Goal: Task Accomplishment & Management: Use online tool/utility

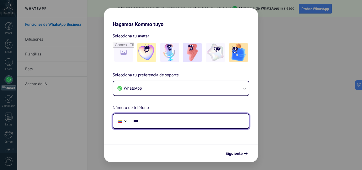
click at [152, 115] on input "***" at bounding box center [190, 121] width 118 height 12
type input "**********"
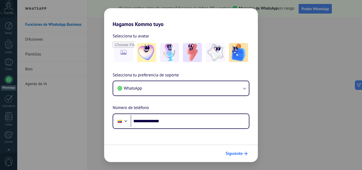
click at [242, 154] on span "Siguiente" at bounding box center [234, 154] width 17 height 4
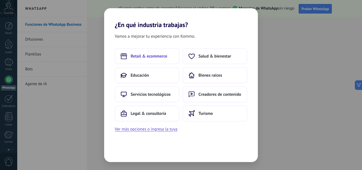
click at [146, 56] on span "Retail & ecommerce" at bounding box center [149, 56] width 37 height 5
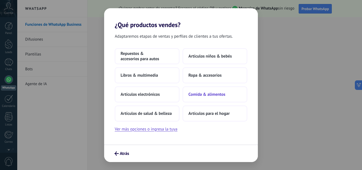
click at [203, 93] on span "Comida & alimentos" at bounding box center [207, 94] width 37 height 5
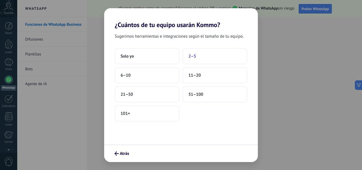
click at [193, 60] on button "2–5" at bounding box center [215, 56] width 65 height 16
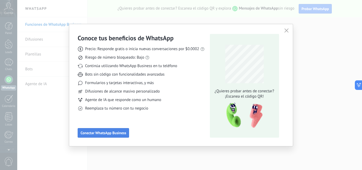
click at [103, 134] on span "Conectar WhatsApp Business" at bounding box center [104, 133] width 46 height 4
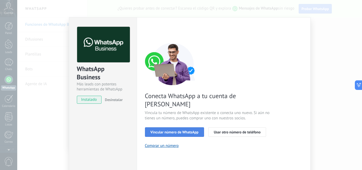
click at [166, 130] on span "Vincular número de WhatsApp" at bounding box center [175, 132] width 48 height 4
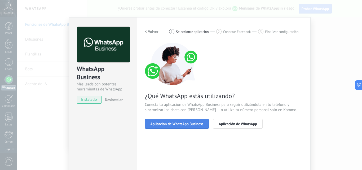
click at [171, 126] on span "Aplicación de WhatsApp Business" at bounding box center [177, 124] width 53 height 4
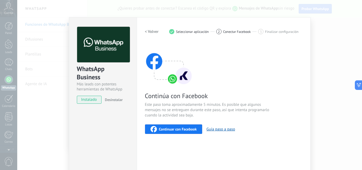
click at [326, 31] on div "WhatsApp Business Más leads con potentes herramientas de WhatsApp instalado Des…" at bounding box center [189, 85] width 345 height 170
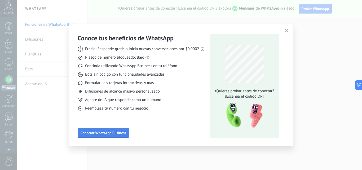
click at [117, 135] on button "Conectar WhatsApp Business" at bounding box center [103, 133] width 51 height 10
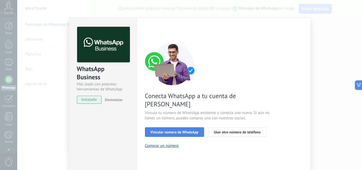
click at [170, 130] on span "Vincular número de WhatsApp" at bounding box center [175, 132] width 48 height 4
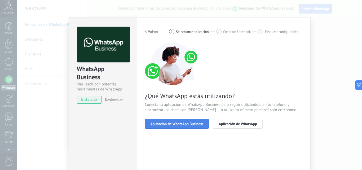
click at [195, 123] on span "Aplicación de WhatsApp Business" at bounding box center [177, 124] width 53 height 4
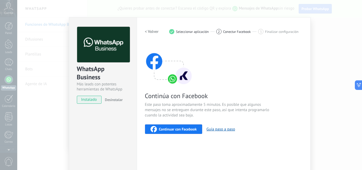
click at [185, 130] on span "Continuar con Facebook" at bounding box center [178, 129] width 38 height 4
click at [236, 31] on span "Conectar Facebook" at bounding box center [237, 32] width 28 height 4
click at [277, 31] on span "Finalizar configuración" at bounding box center [281, 32] width 33 height 4
click at [220, 129] on button "Guía paso a paso" at bounding box center [221, 129] width 29 height 5
click at [82, 98] on span "instalado" at bounding box center [89, 100] width 24 height 8
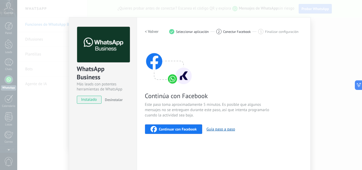
click at [82, 98] on span "instalado" at bounding box center [89, 100] width 24 height 8
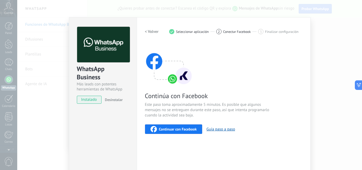
click at [82, 99] on span "instalado" at bounding box center [89, 100] width 24 height 8
click at [83, 99] on span "instalado" at bounding box center [89, 100] width 24 height 8
click at [84, 100] on span "instalado" at bounding box center [89, 100] width 24 height 8
click at [331, 45] on div "WhatsApp Business Más leads con potentes herramientas de WhatsApp instalado Des…" at bounding box center [189, 85] width 345 height 170
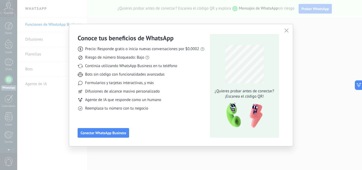
click at [286, 31] on icon "button" at bounding box center [287, 30] width 4 height 4
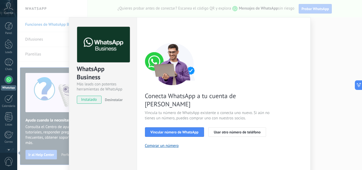
drag, startPoint x: 114, startPoint y: 100, endPoint x: 111, endPoint y: 136, distance: 36.4
click at [119, 149] on div "WhatsApp Business Más leads con potentes herramientas de WhatsApp instalado Des…" at bounding box center [103, 108] width 68 height 183
click at [92, 100] on span "instalado" at bounding box center [89, 100] width 24 height 8
click at [161, 143] on button "Comprar un número" at bounding box center [162, 145] width 34 height 5
